Goal: Task Accomplishment & Management: Manage account settings

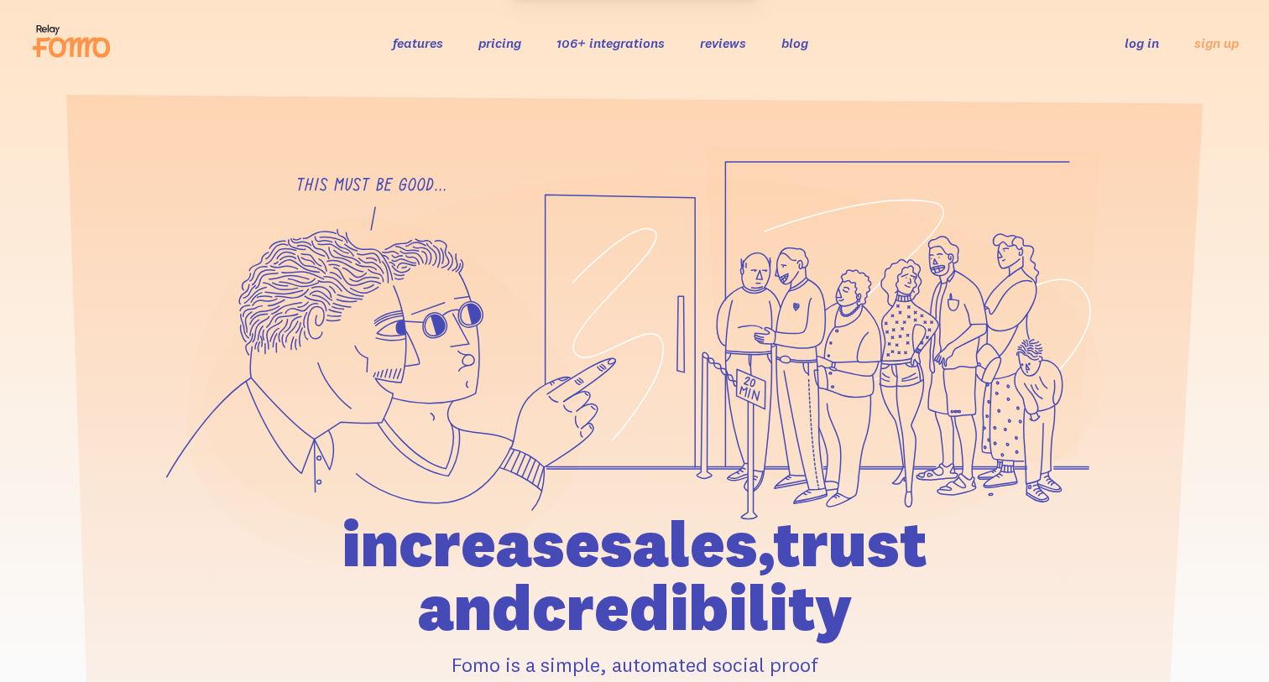
click at [1143, 38] on link "log in" at bounding box center [1142, 42] width 34 height 17
click at [1138, 47] on link "log in" at bounding box center [1142, 42] width 34 height 17
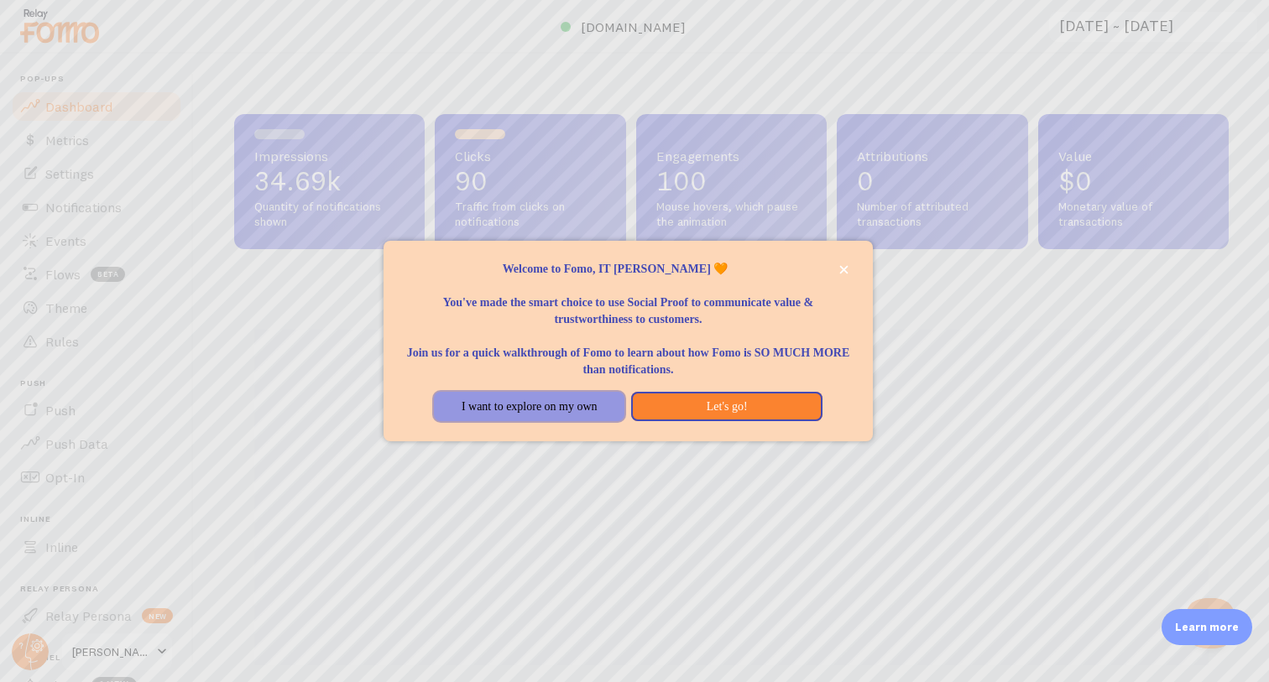
click at [580, 399] on button "I want to explore on my own" at bounding box center [529, 407] width 191 height 30
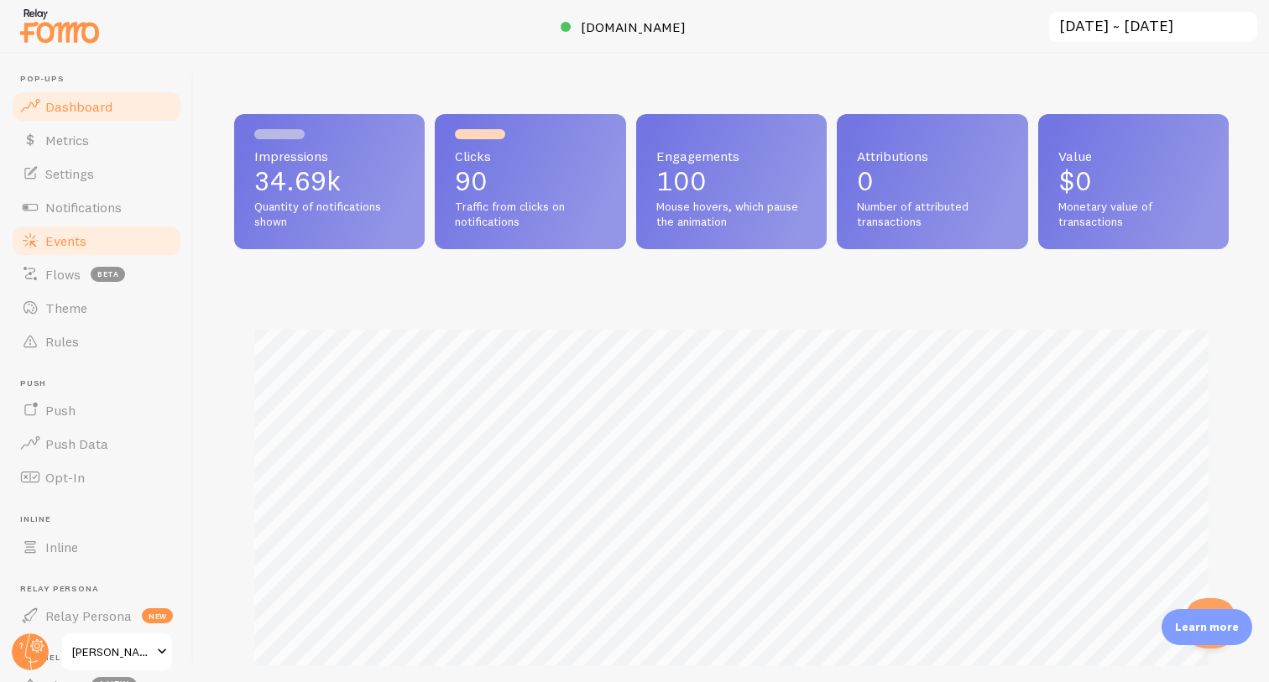
click at [76, 241] on span "Events" at bounding box center [65, 240] width 41 height 17
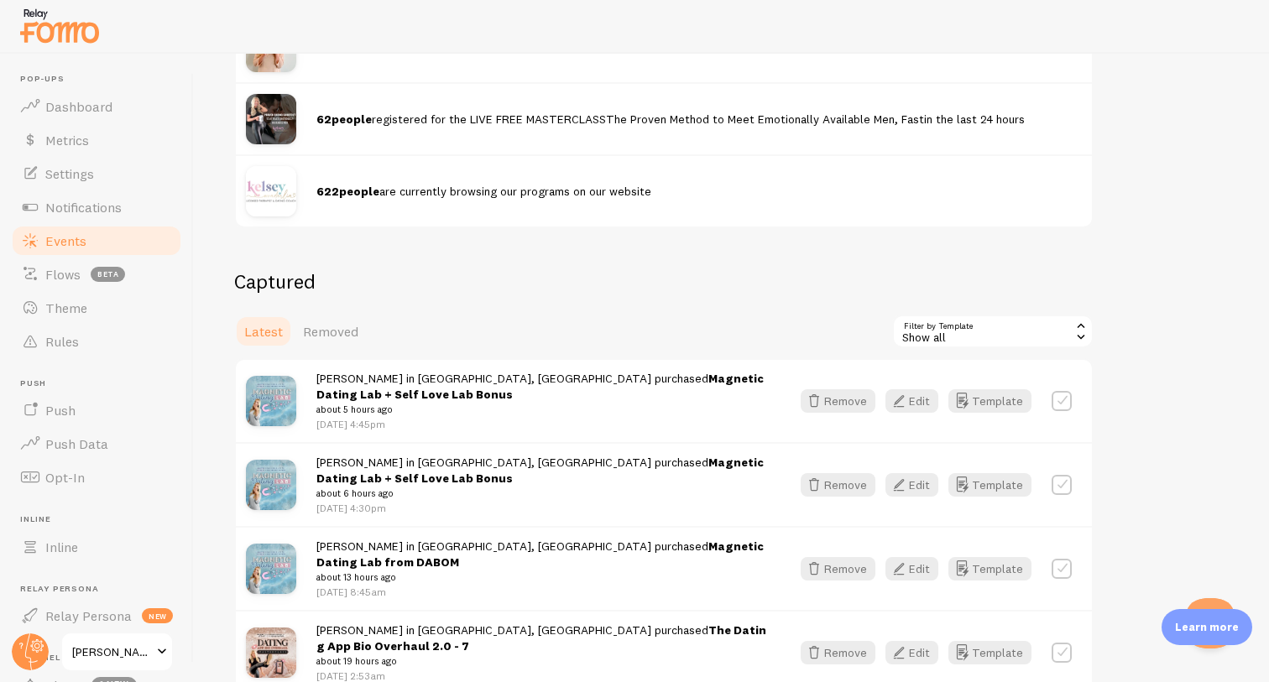
scroll to position [809, 0]
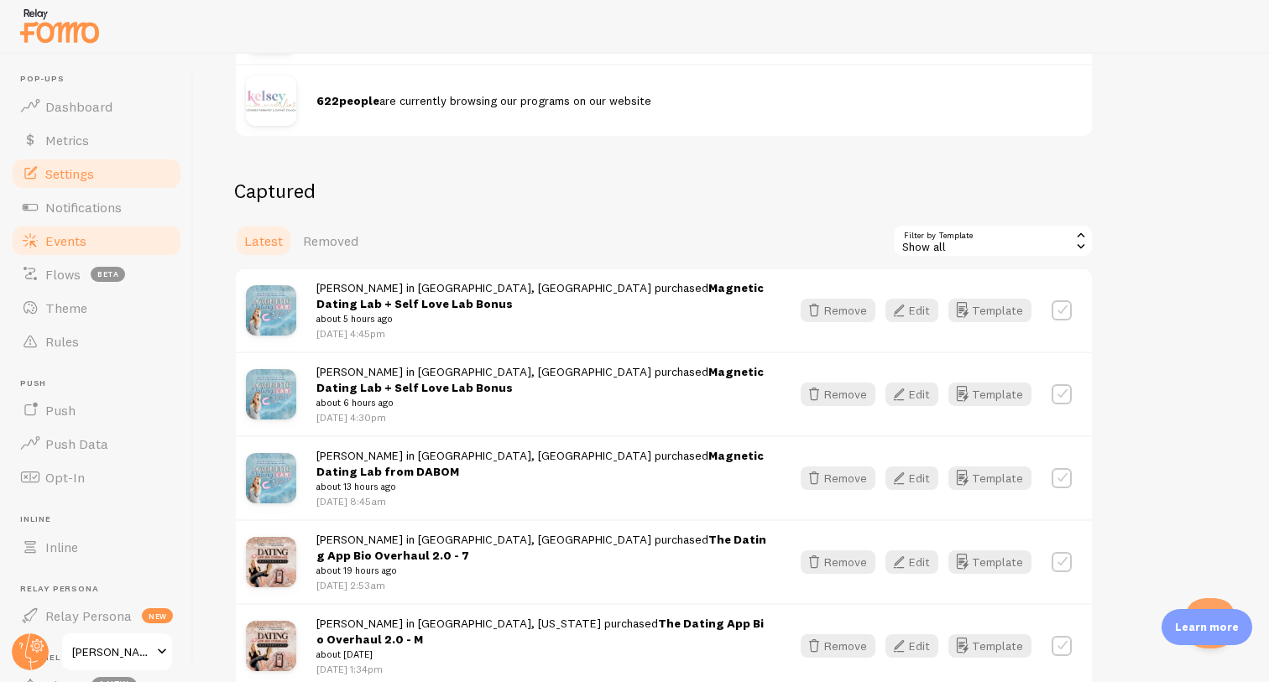
click at [97, 164] on link "Settings" at bounding box center [96, 174] width 173 height 34
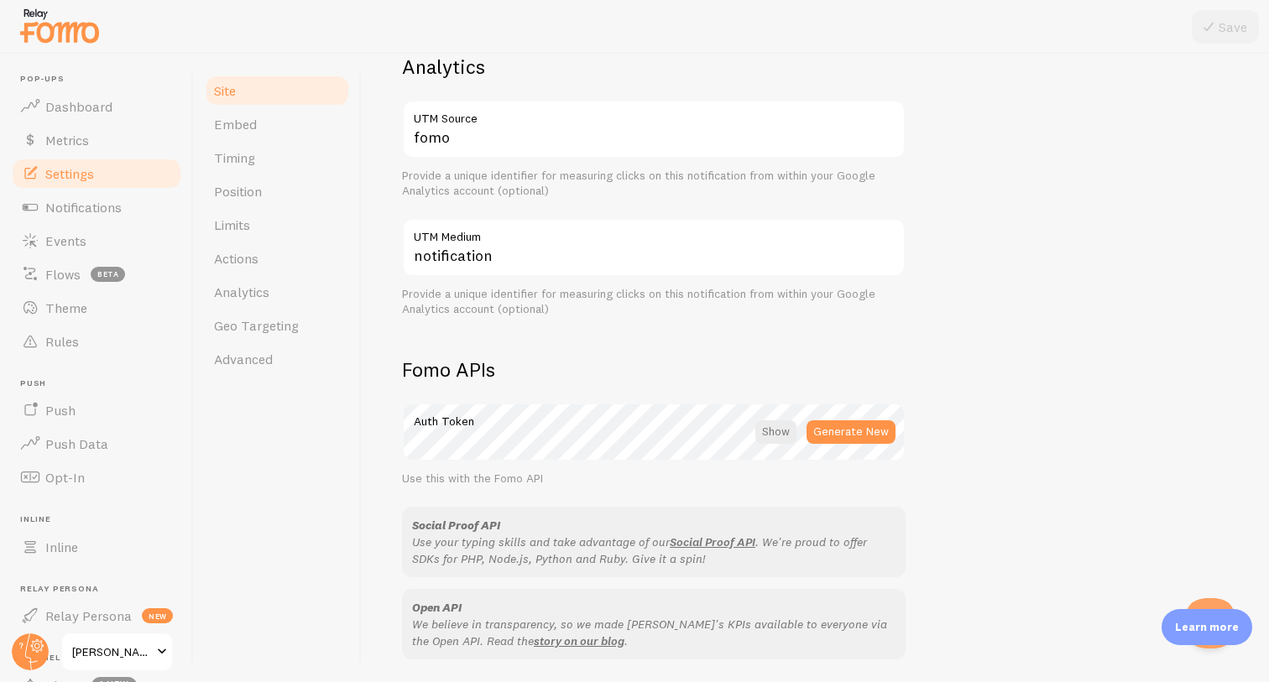
scroll to position [902, 0]
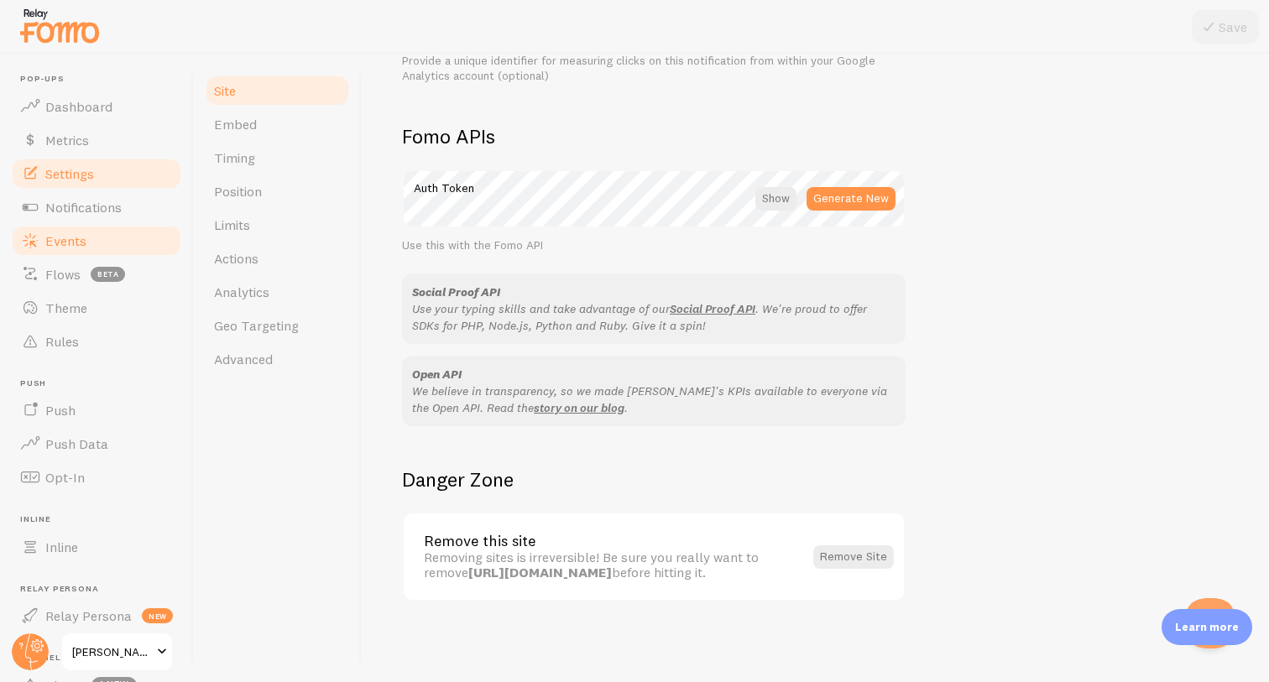
click at [131, 231] on link "Events" at bounding box center [96, 241] width 173 height 34
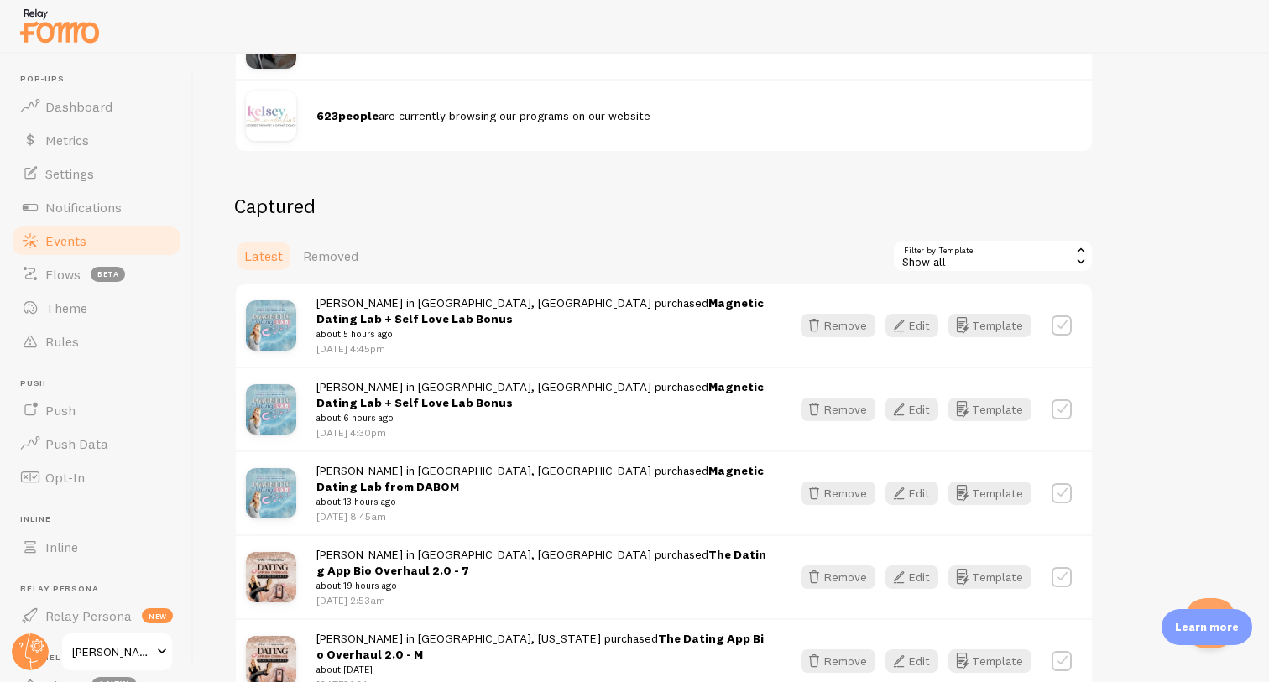
scroll to position [814, 0]
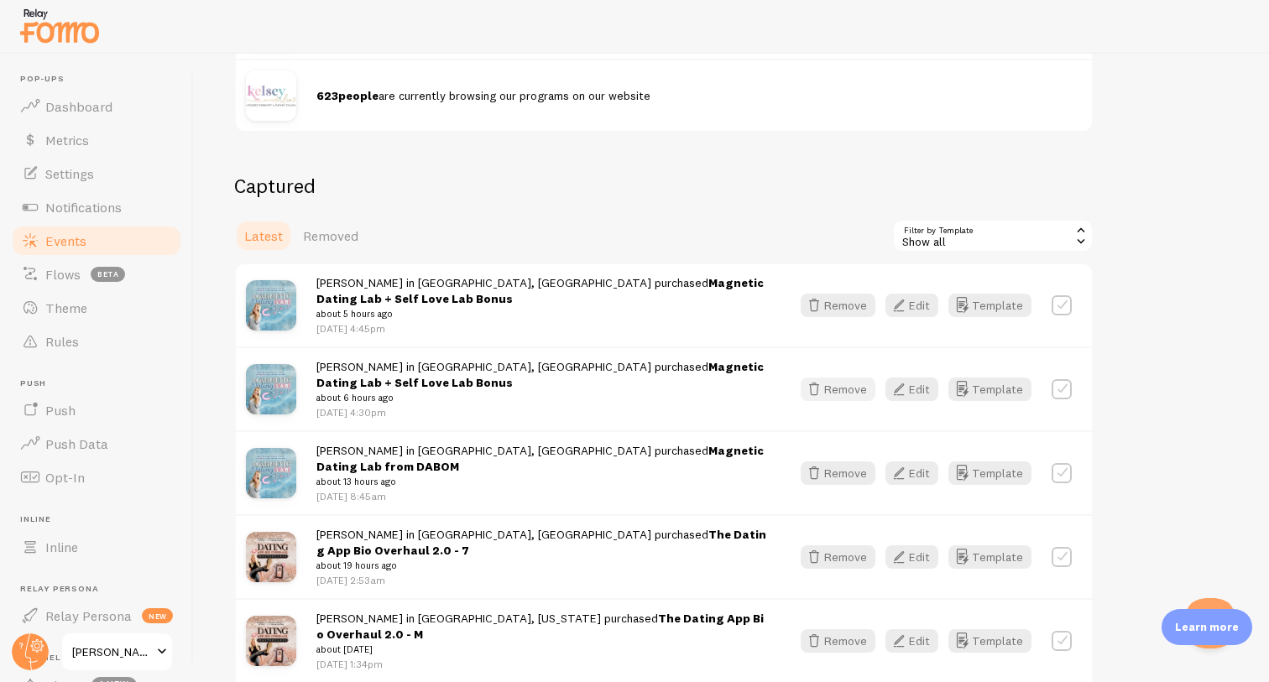
click at [854, 391] on button "Remove" at bounding box center [838, 389] width 75 height 23
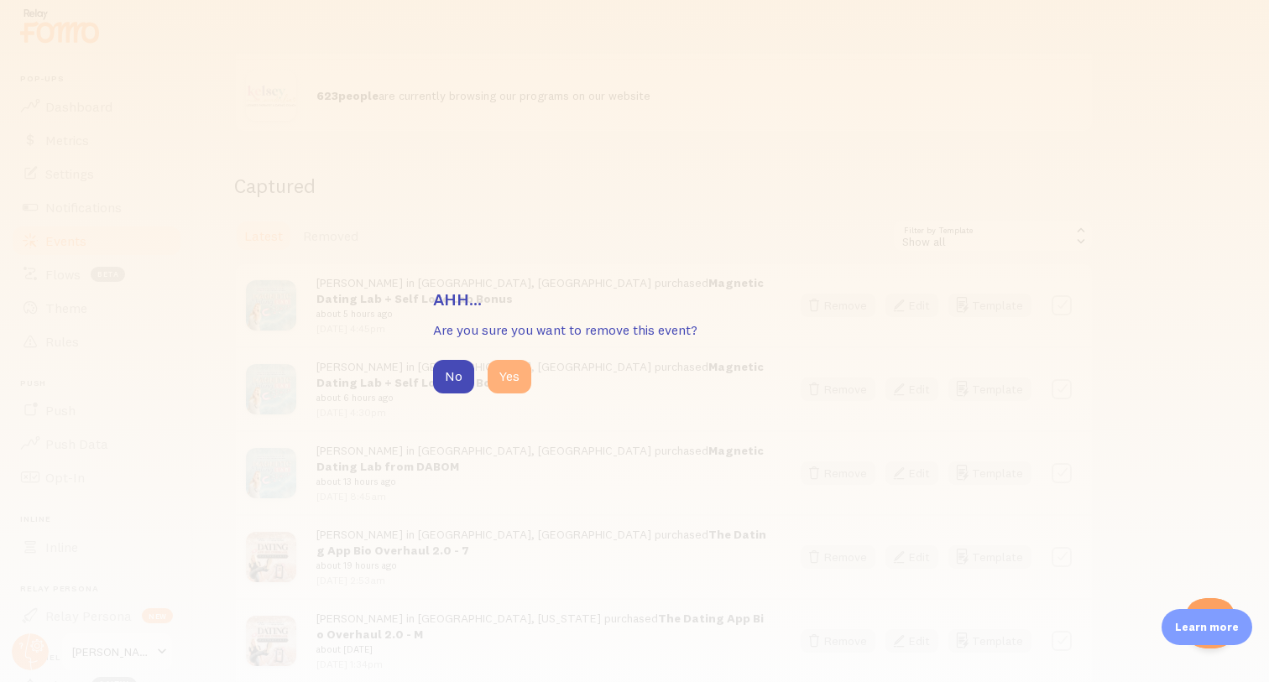
click at [509, 380] on button "Yes" at bounding box center [510, 377] width 44 height 34
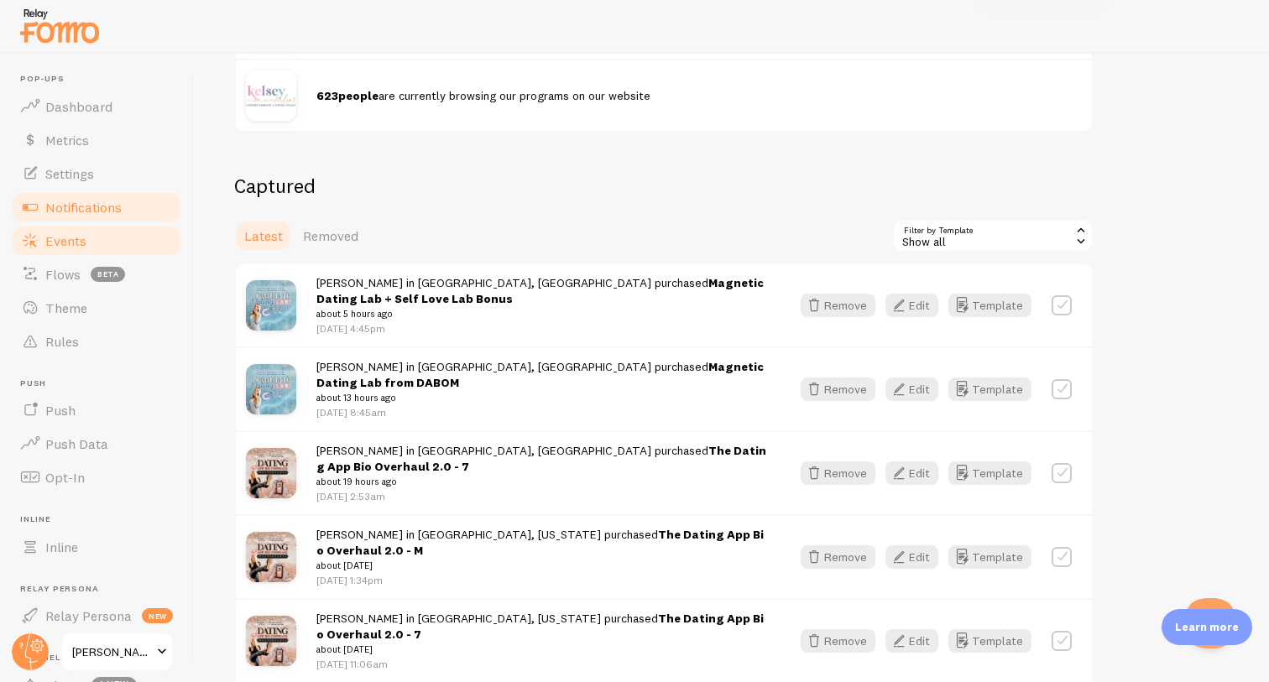
click at [88, 193] on link "Notifications" at bounding box center [96, 208] width 173 height 34
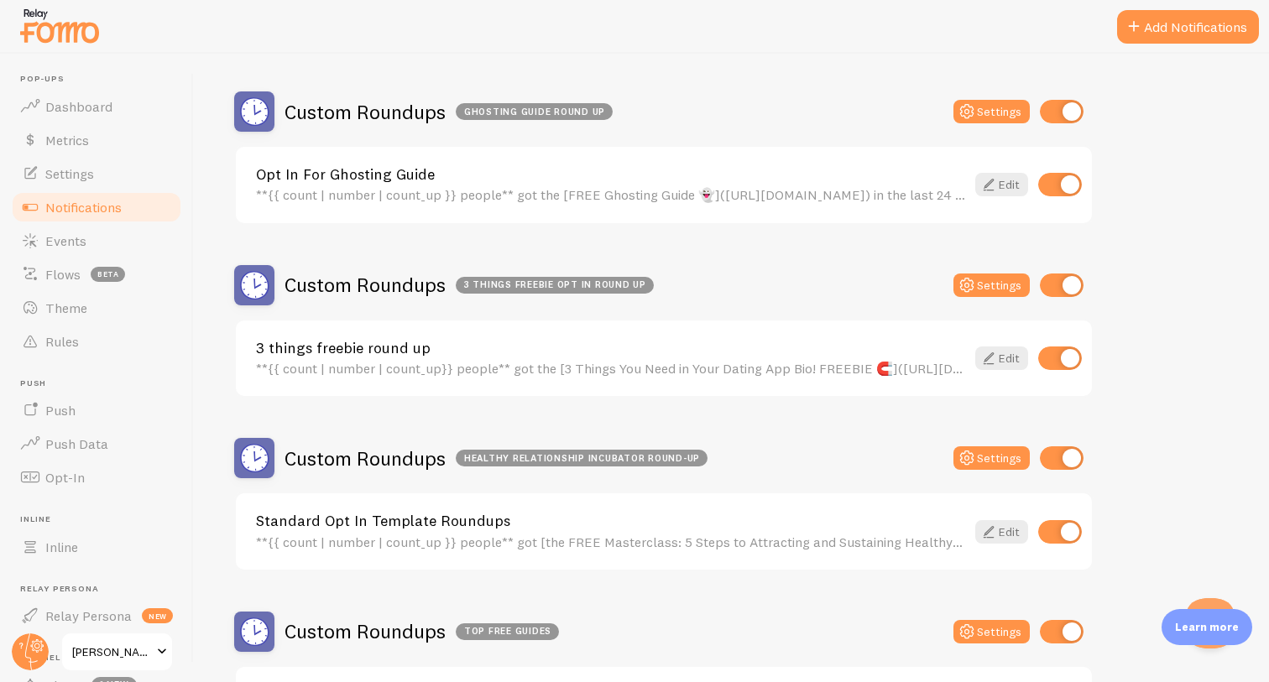
scroll to position [1352, 0]
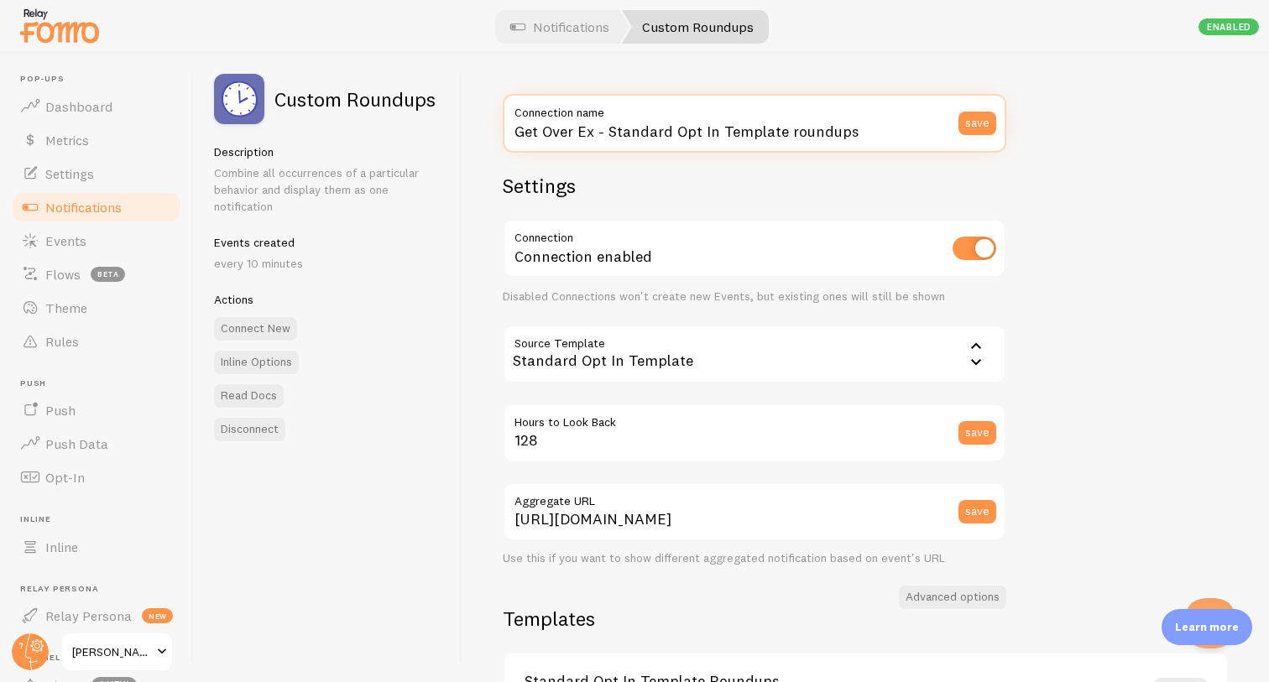
click at [722, 124] on input "Get Over Ex - Standard Opt In Template roundups" at bounding box center [755, 123] width 504 height 59
click at [754, 138] on input "Get Over Ex - Standard Opt In Template roundups" at bounding box center [755, 123] width 504 height 59
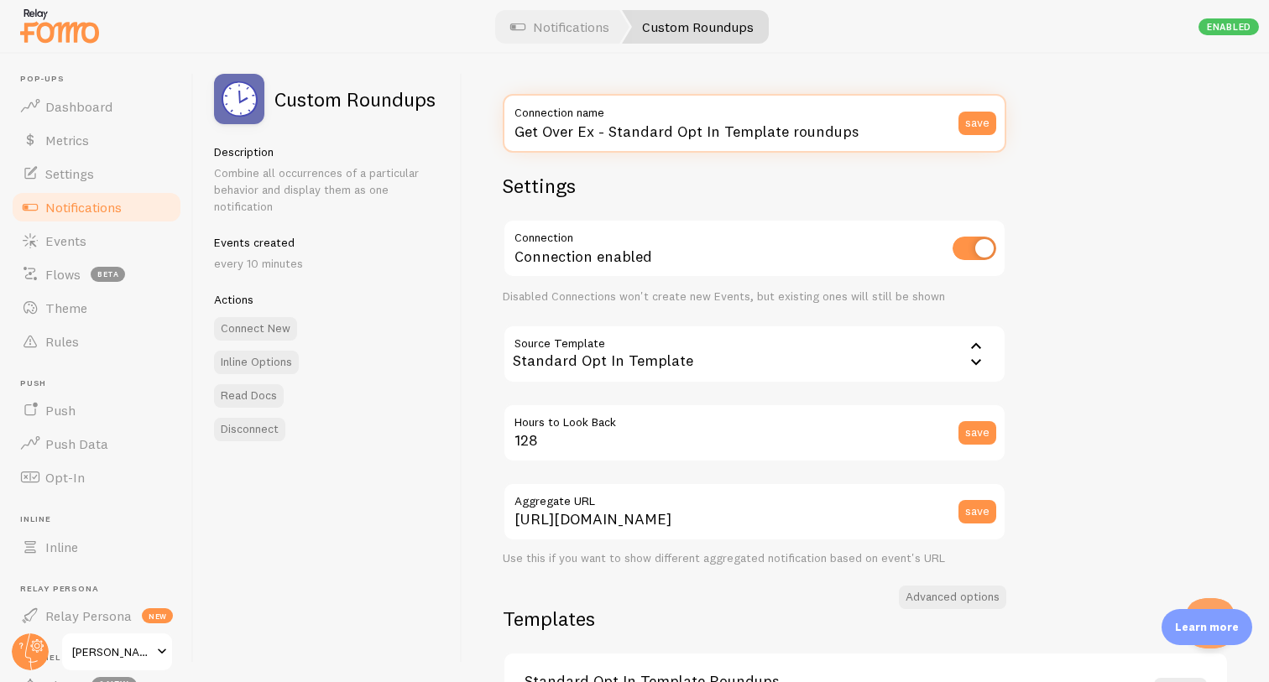
click at [754, 138] on input "Get Over Ex - Standard Opt In Template roundups" at bounding box center [755, 123] width 504 height 59
type input "Dating for ambitious women"
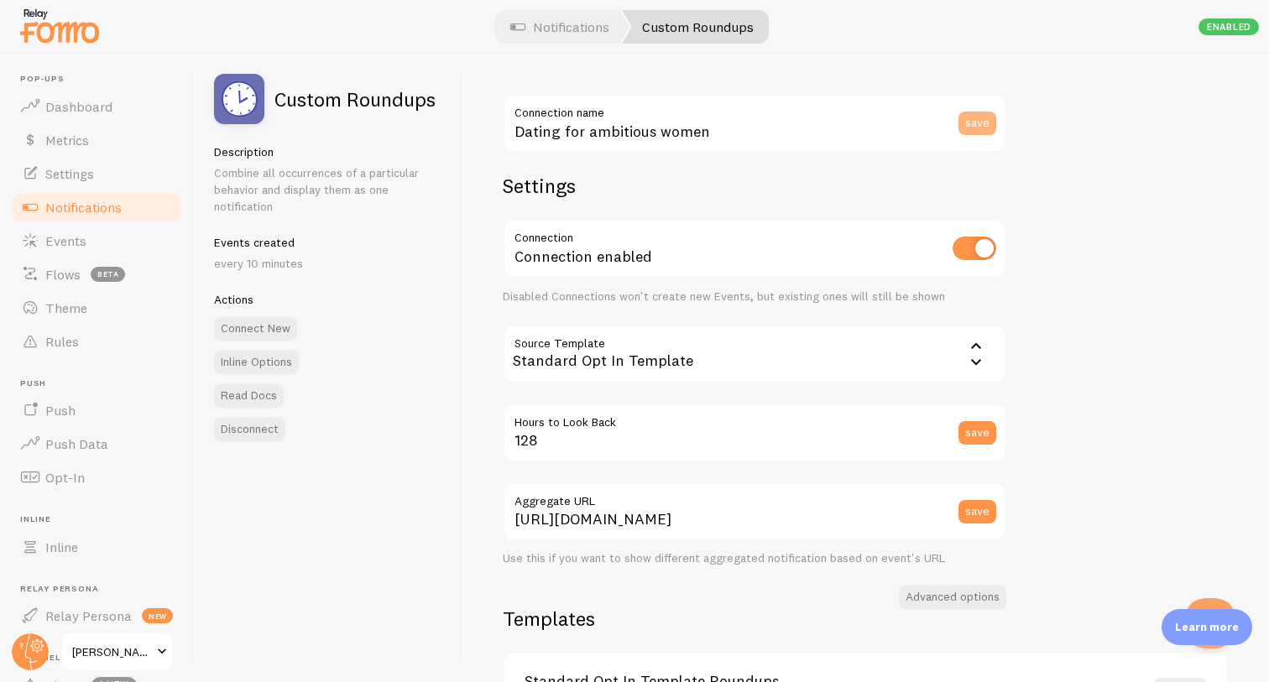
click at [979, 133] on button "save" at bounding box center [977, 123] width 38 height 23
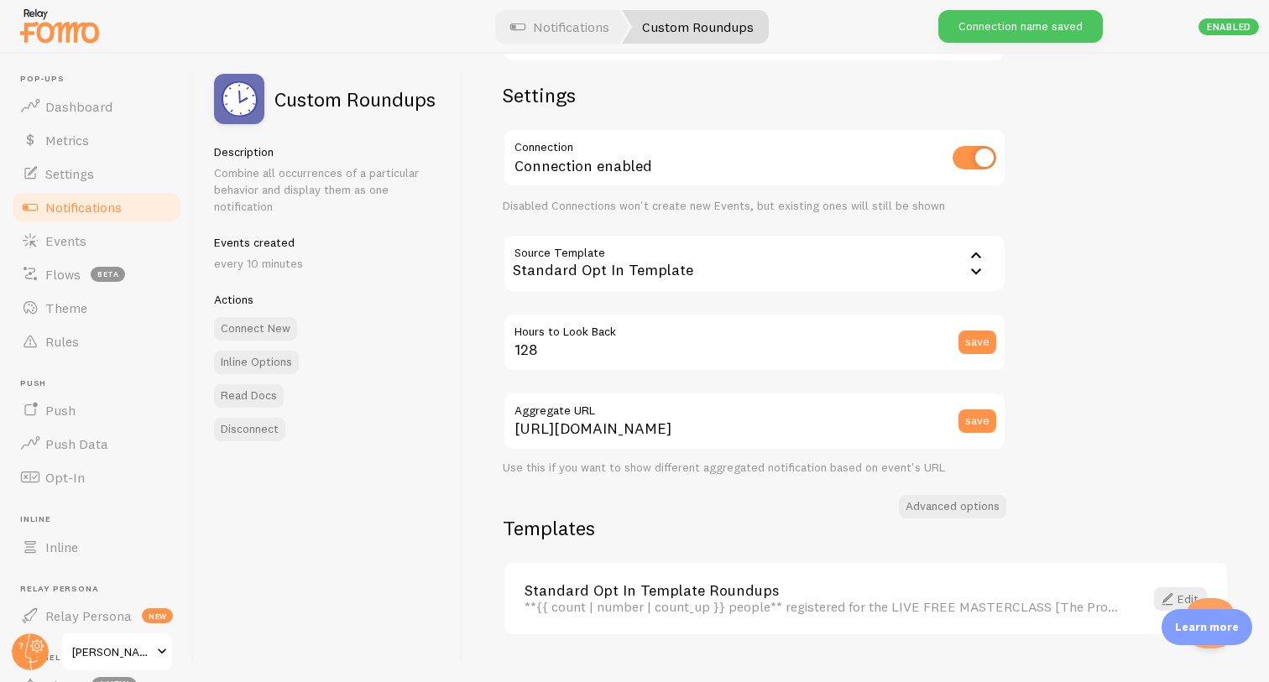
scroll to position [125, 0]
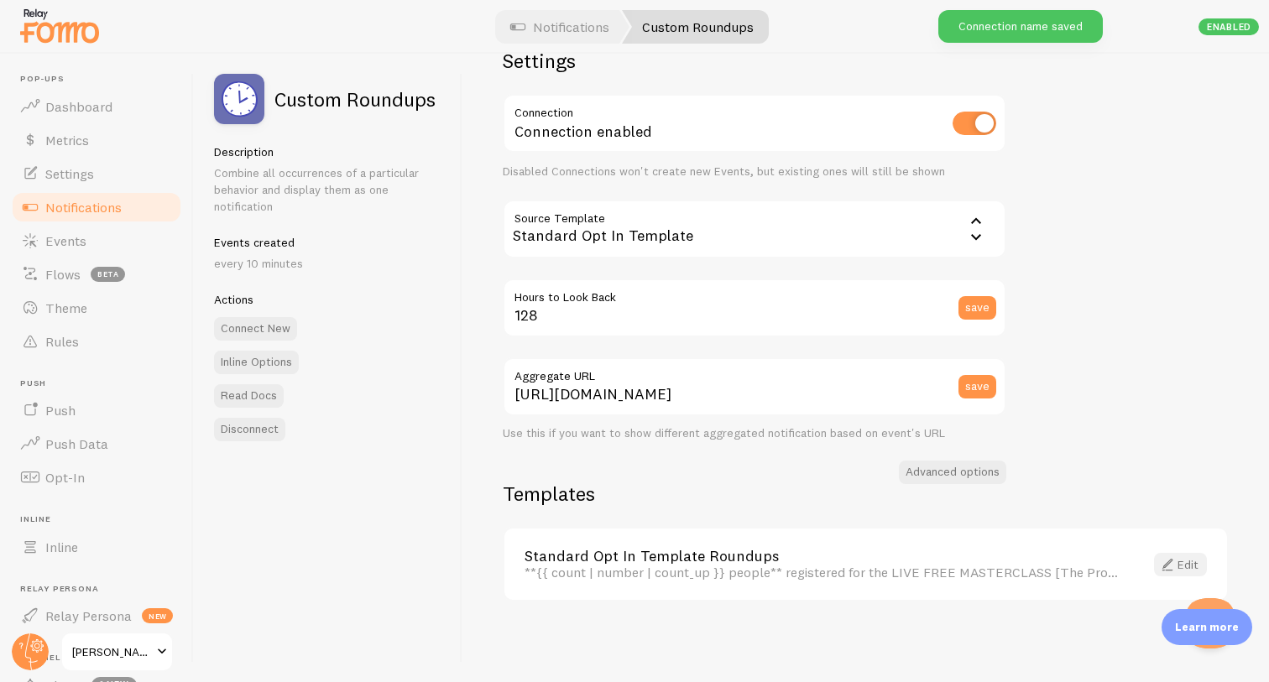
click at [1169, 563] on span at bounding box center [1167, 565] width 20 height 20
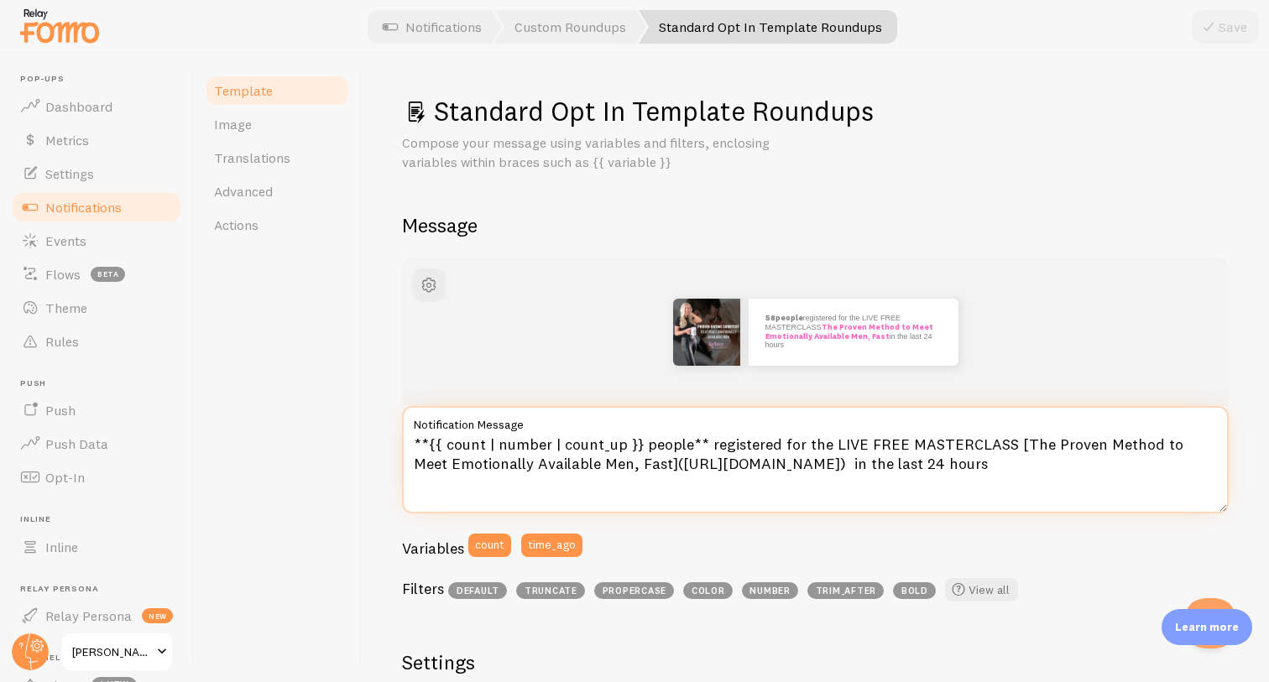
click at [1171, 445] on textarea "**{{ count | number | count_up }} people** registered for the LIVE FREE MASTERC…" at bounding box center [815, 459] width 827 height 107
type textarea "**{{ count | number | count_up }} people** registered for the LIVE FREE MASTERC…"
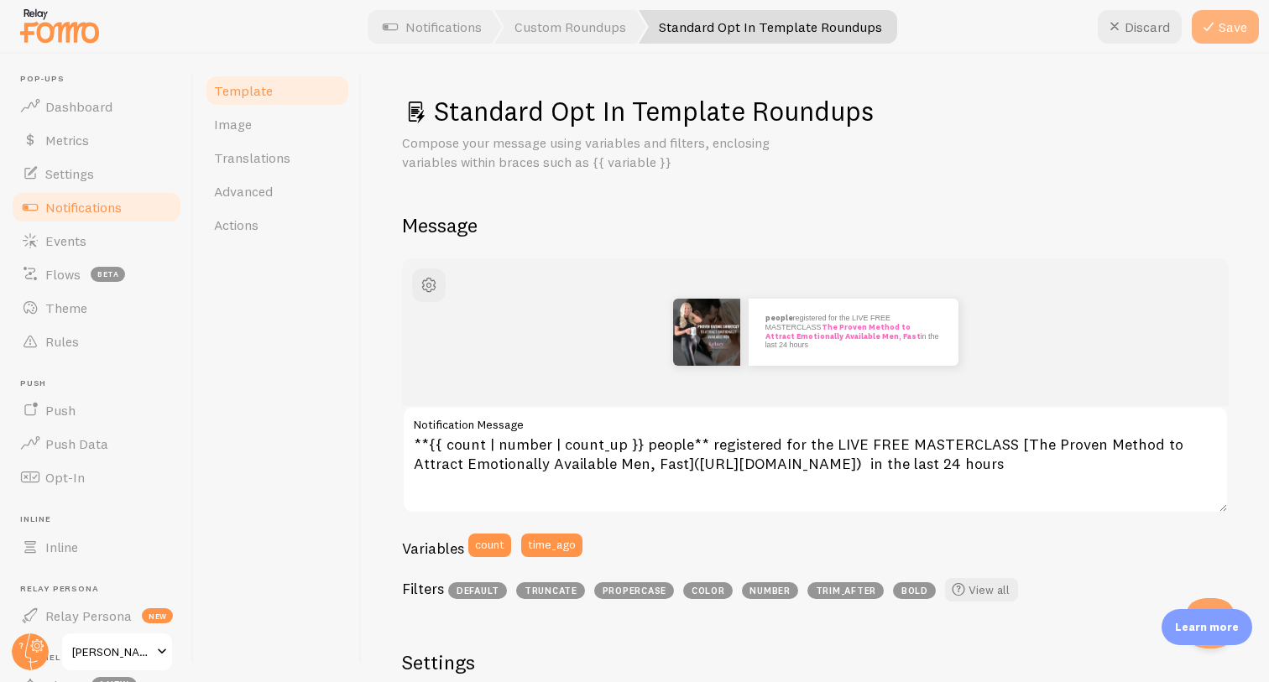
click at [1224, 34] on button "Save" at bounding box center [1225, 27] width 67 height 34
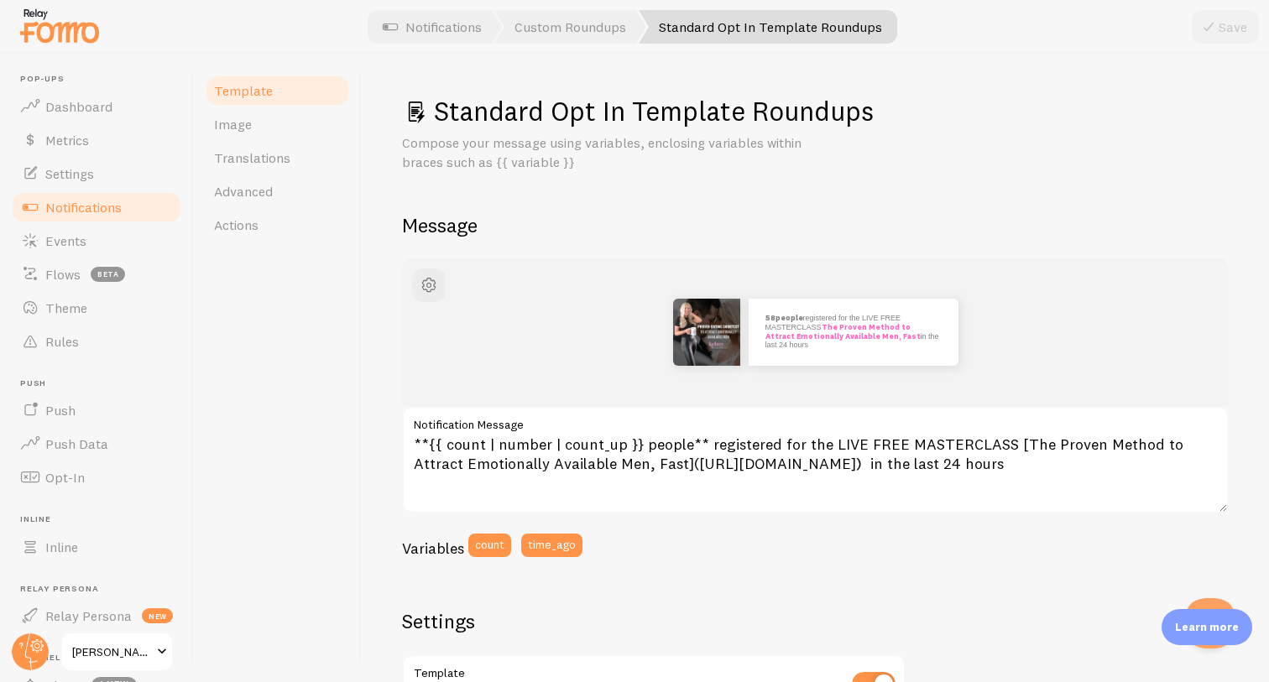
click at [714, 351] on img at bounding box center [706, 332] width 67 height 67
